Goal: Go to known website: Access a specific website the user already knows

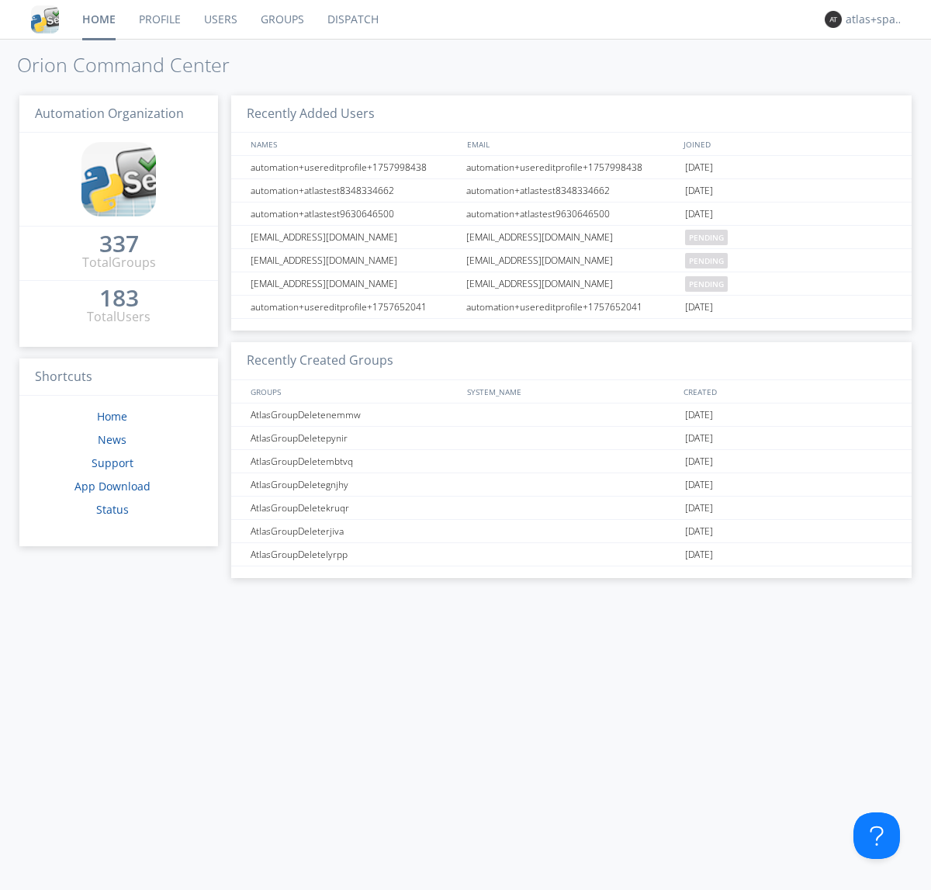
click at [351, 19] on link "Dispatch" at bounding box center [353, 19] width 74 height 39
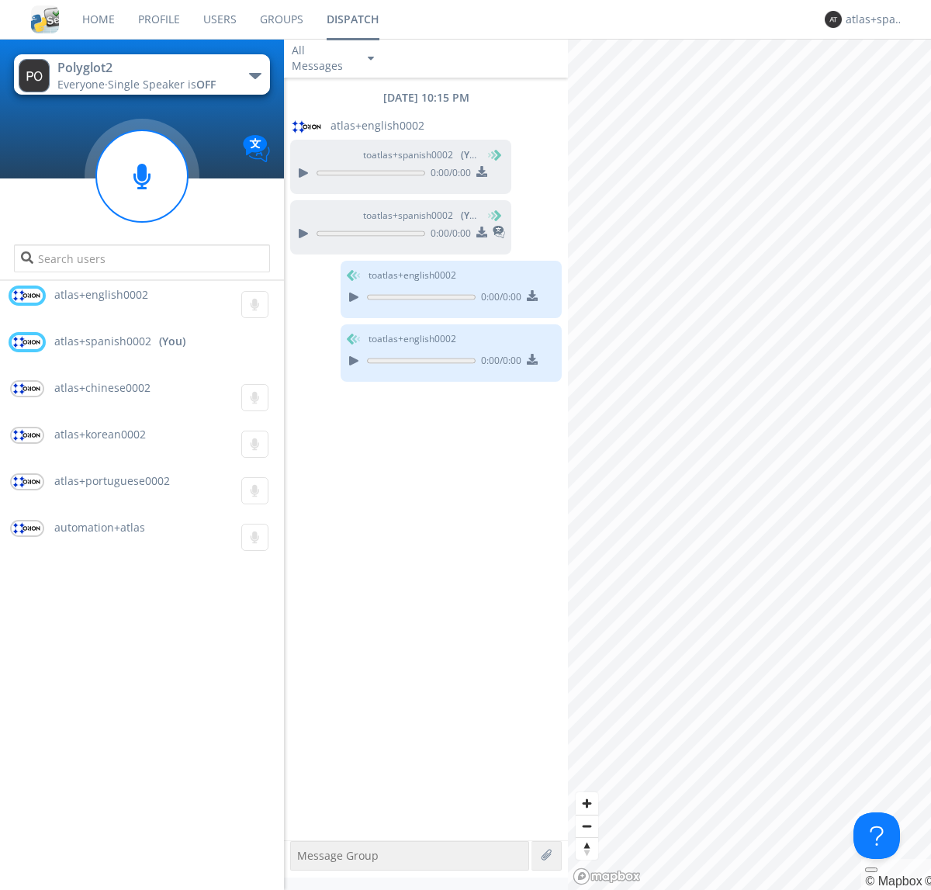
click at [254, 75] on div "button" at bounding box center [255, 76] width 12 height 6
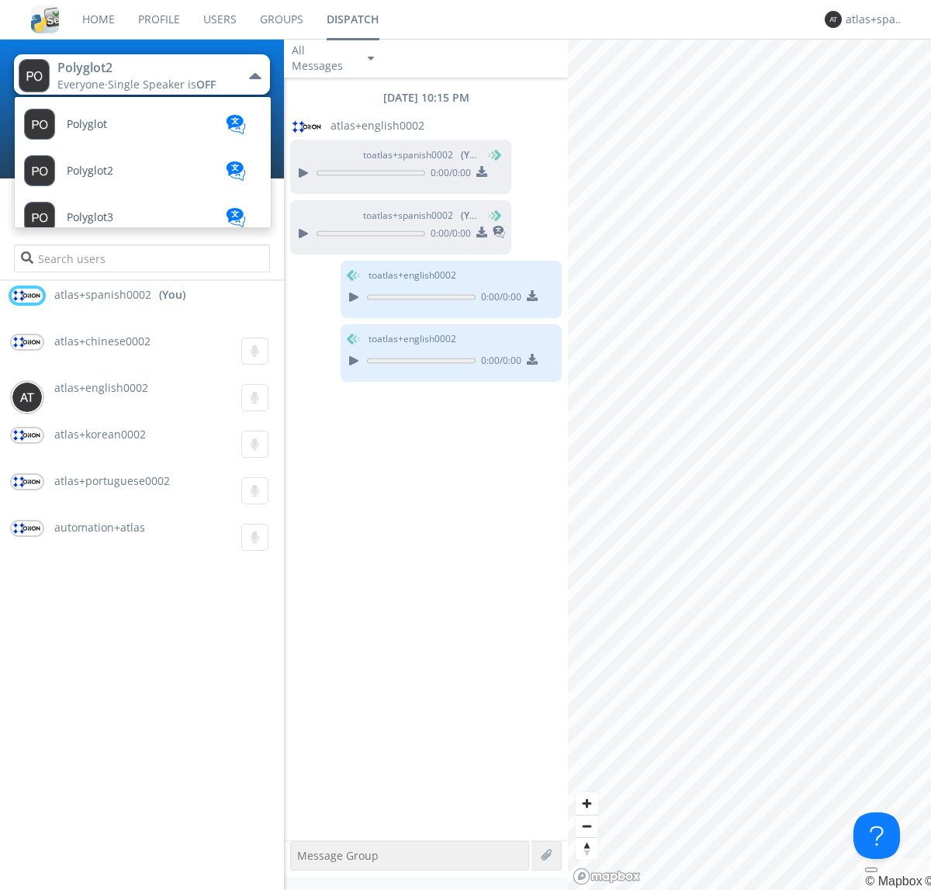
click at [90, 217] on span "Polyglot3" at bounding box center [90, 218] width 47 height 12
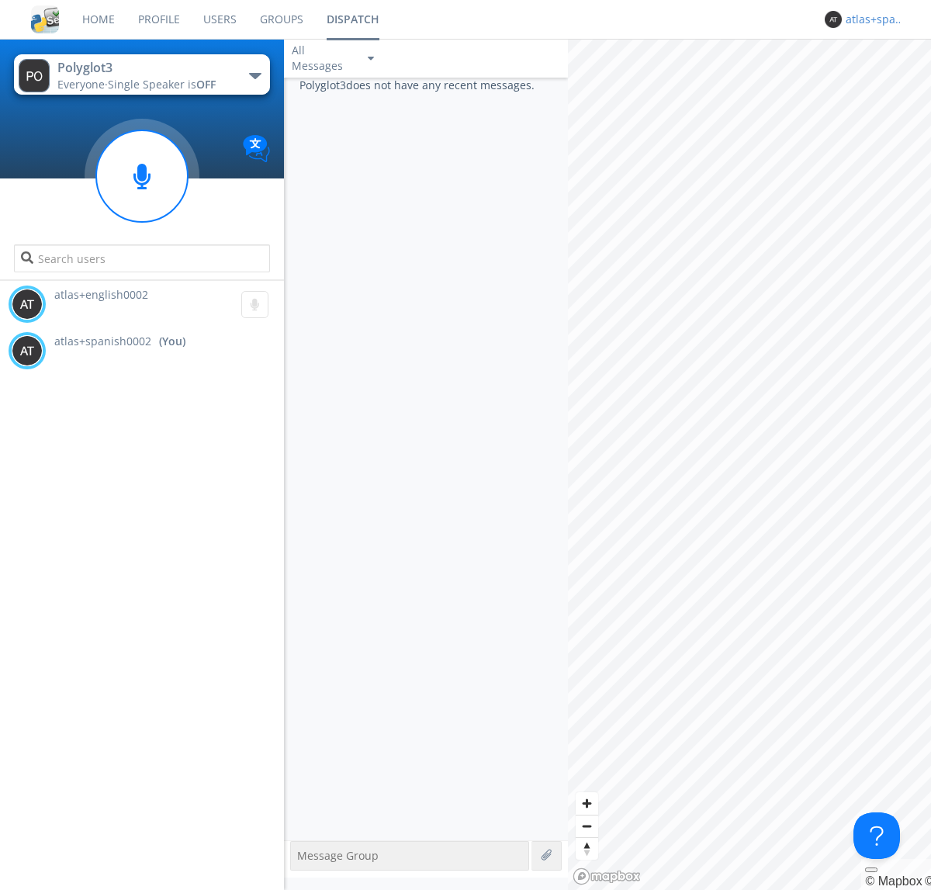
click at [870, 19] on div "atlas+spanish0002" at bounding box center [874, 20] width 58 height 16
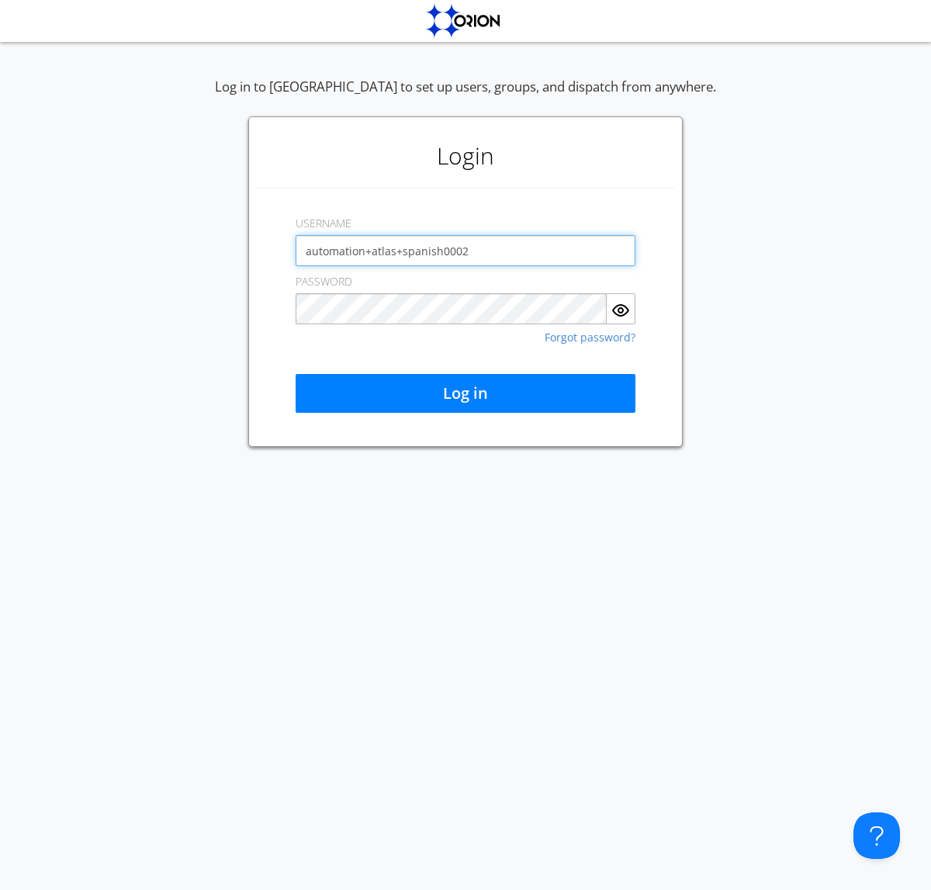
type input "automation+atlas+spanish0002"
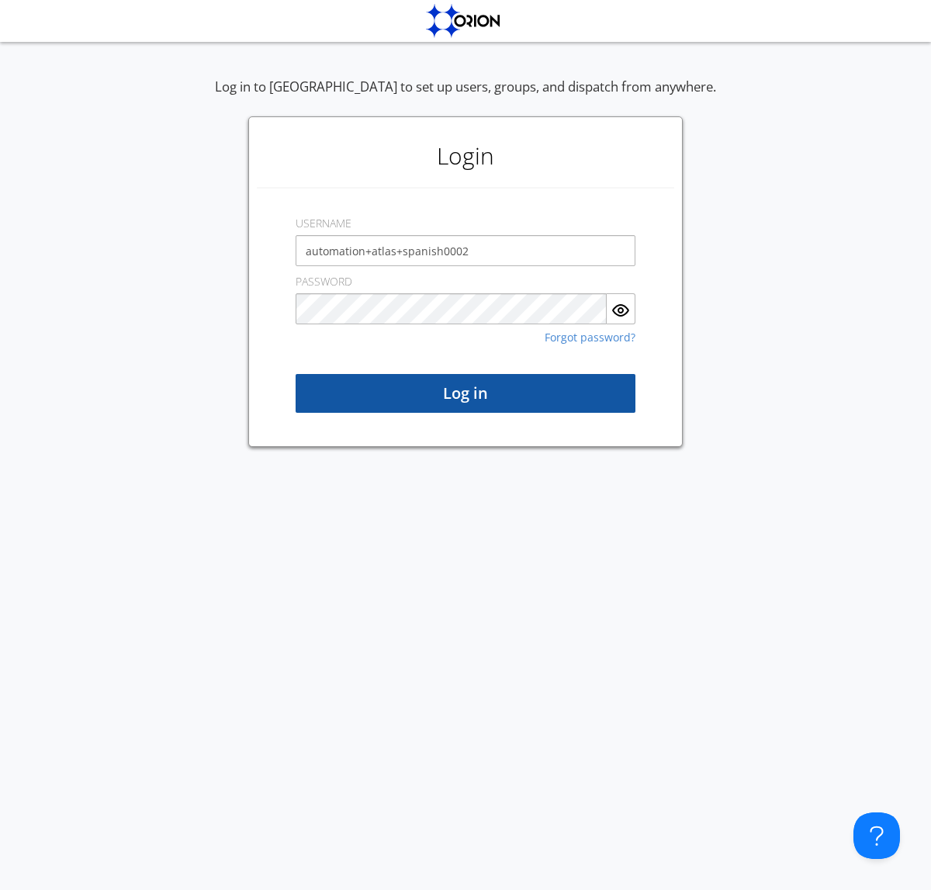
click at [465, 393] on button "Log in" at bounding box center [466, 393] width 340 height 39
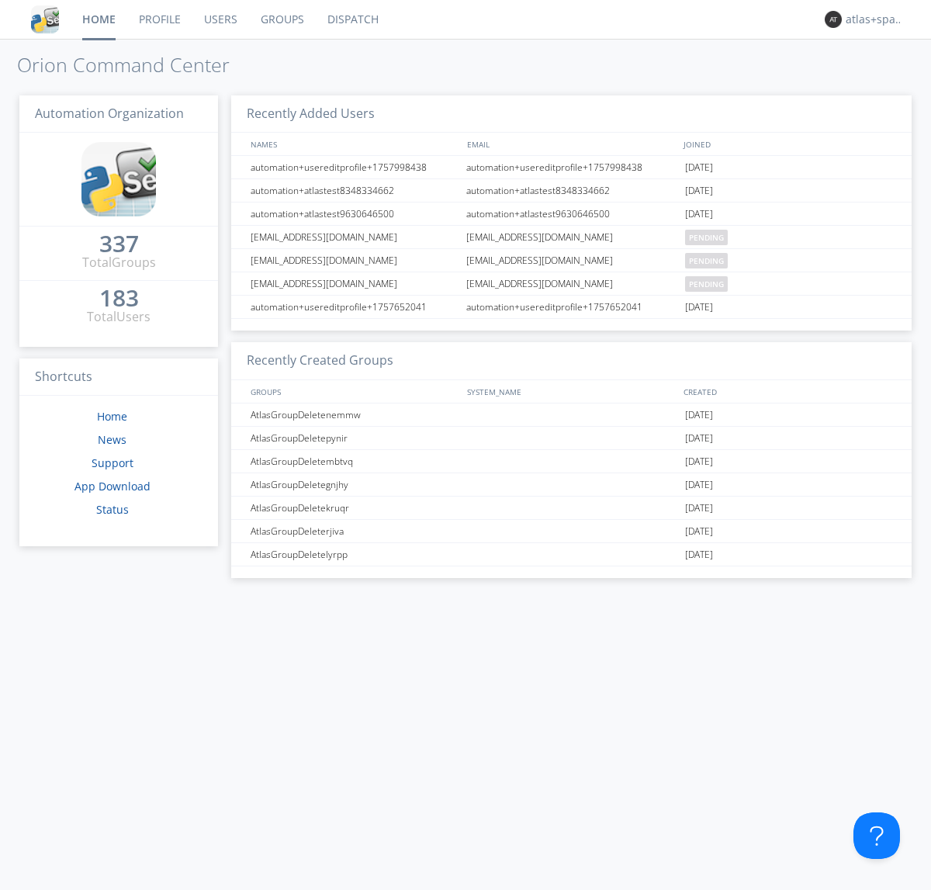
click at [351, 19] on link "Dispatch" at bounding box center [353, 19] width 74 height 39
